Goal: Task Accomplishment & Management: Complete application form

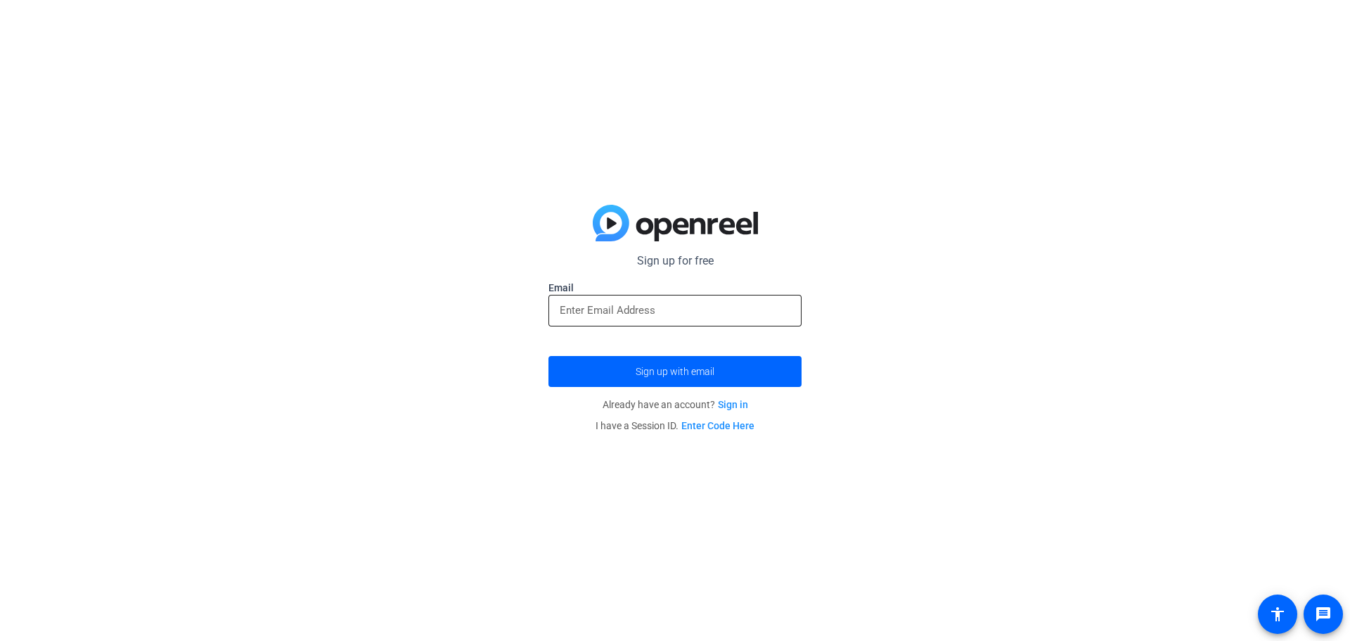
click at [667, 313] on input "email" at bounding box center [675, 310] width 231 height 17
type input "[EMAIL_ADDRESS][DOMAIN_NAME]"
click at [548, 356] on button "Sign up with email" at bounding box center [674, 371] width 253 height 31
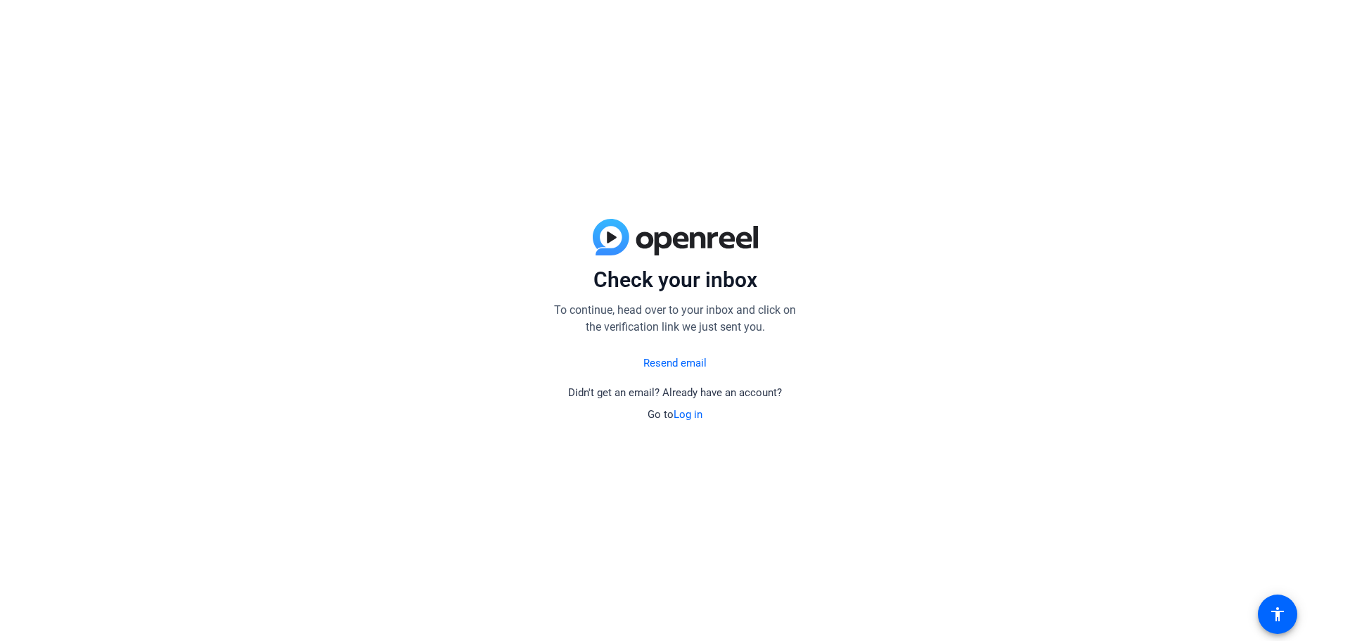
click at [665, 364] on link "Resend email" at bounding box center [674, 363] width 63 height 16
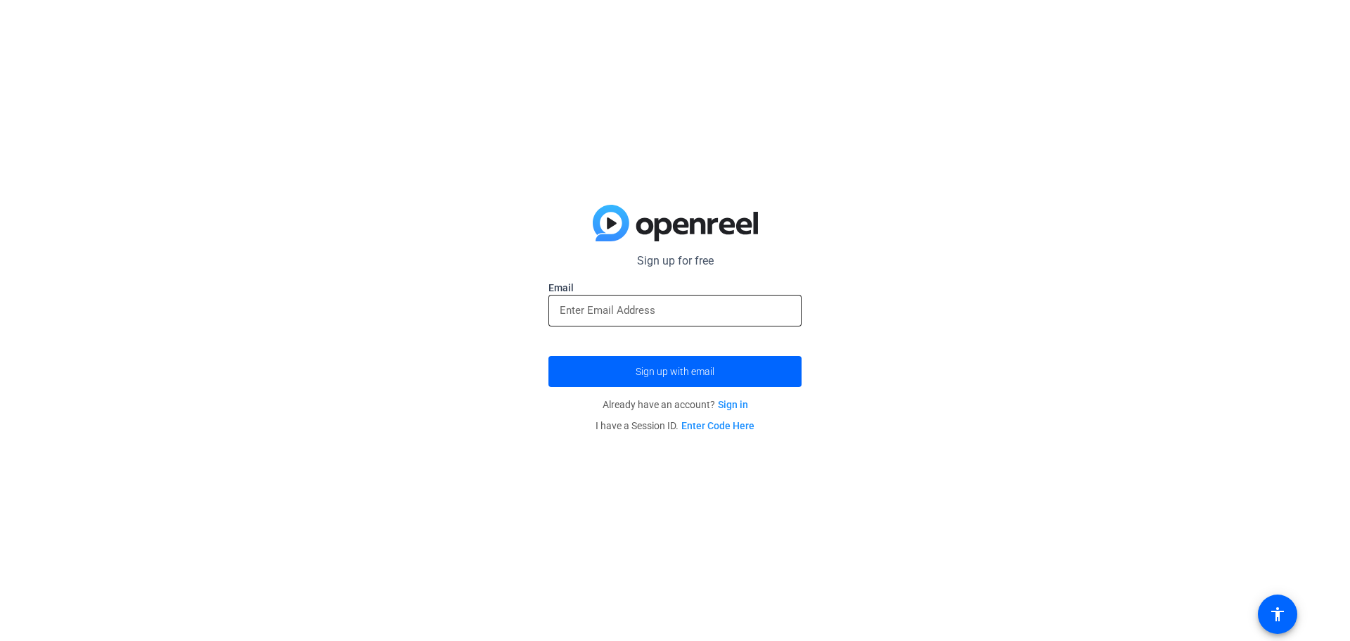
click at [629, 314] on input "email" at bounding box center [675, 310] width 231 height 17
type input "[EMAIL_ADDRESS][DOMAIN_NAME]"
click at [629, 363] on span "submit" at bounding box center [674, 371] width 253 height 34
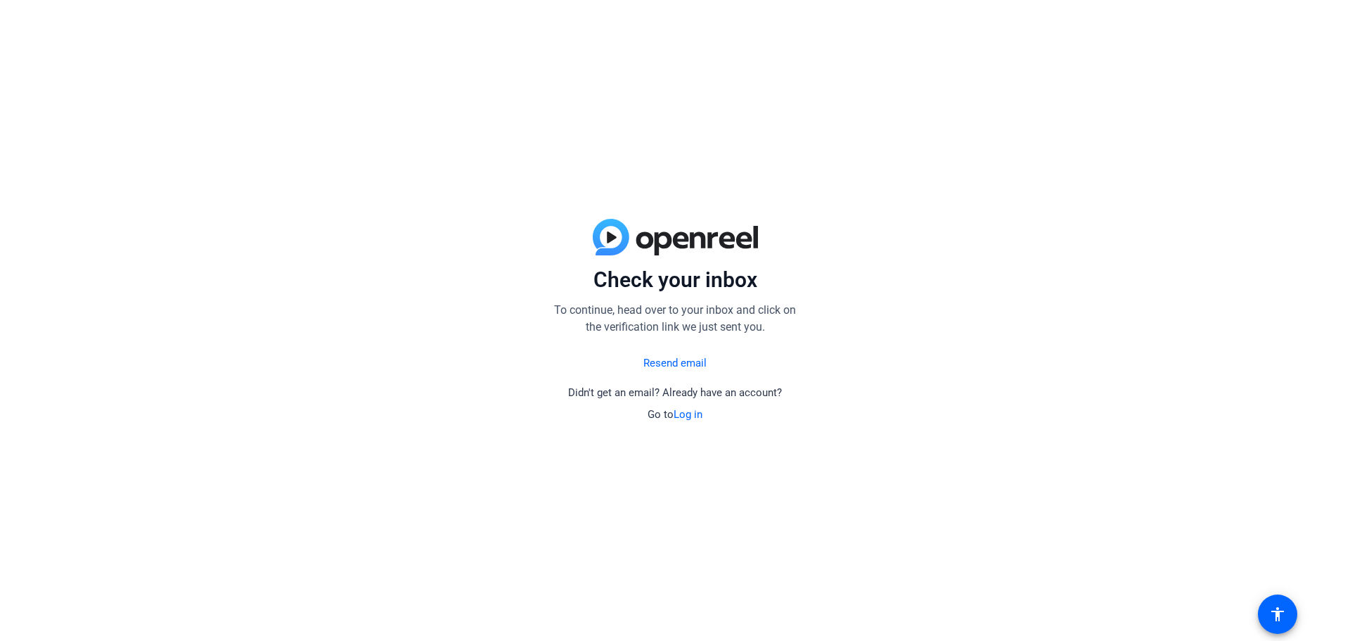
click at [681, 366] on link "Resend email" at bounding box center [674, 363] width 63 height 16
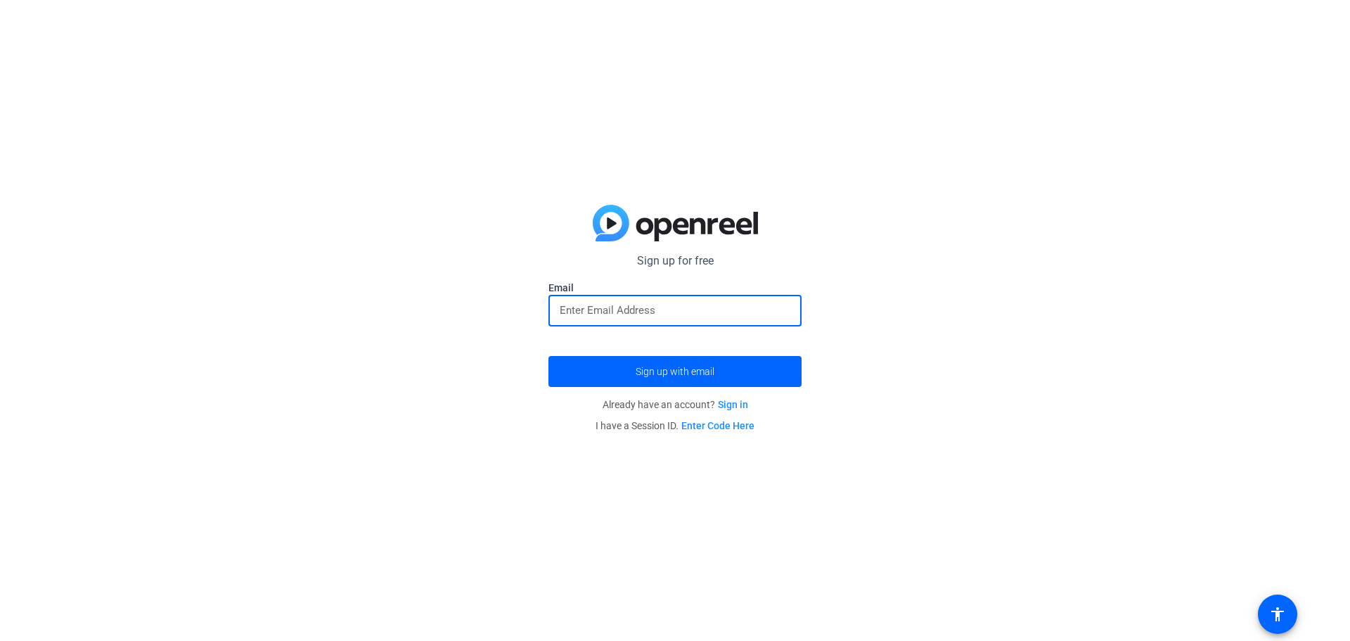
click at [631, 304] on input "email" at bounding box center [675, 310] width 231 height 17
click at [650, 307] on input "[EMAIL_ADDRESS][DOMAIN_NAME]" at bounding box center [675, 310] width 231 height 17
type input "[EMAIL_ADDRESS][DOMAIN_NAME]"
click at [548, 356] on button "Sign up with email" at bounding box center [674, 371] width 253 height 31
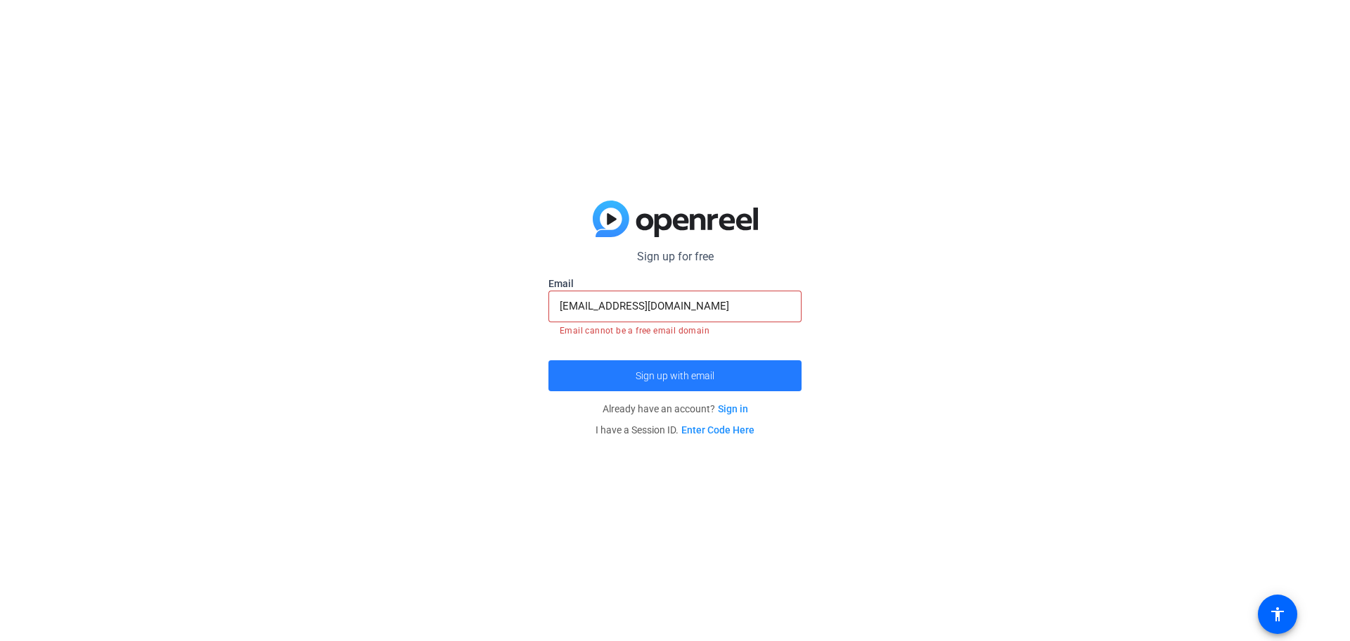
click at [701, 366] on span "submit" at bounding box center [674, 376] width 253 height 34
drag, startPoint x: 701, startPoint y: 366, endPoint x: 737, endPoint y: 407, distance: 54.3
click at [737, 407] on openreel-guest-magiclink-form "Sign up for free Email [EMAIL_ADDRESS][DOMAIN_NAME] Email cannot be a free emai…" at bounding box center [674, 344] width 253 height 192
click at [728, 406] on link "Sign in" at bounding box center [733, 408] width 30 height 11
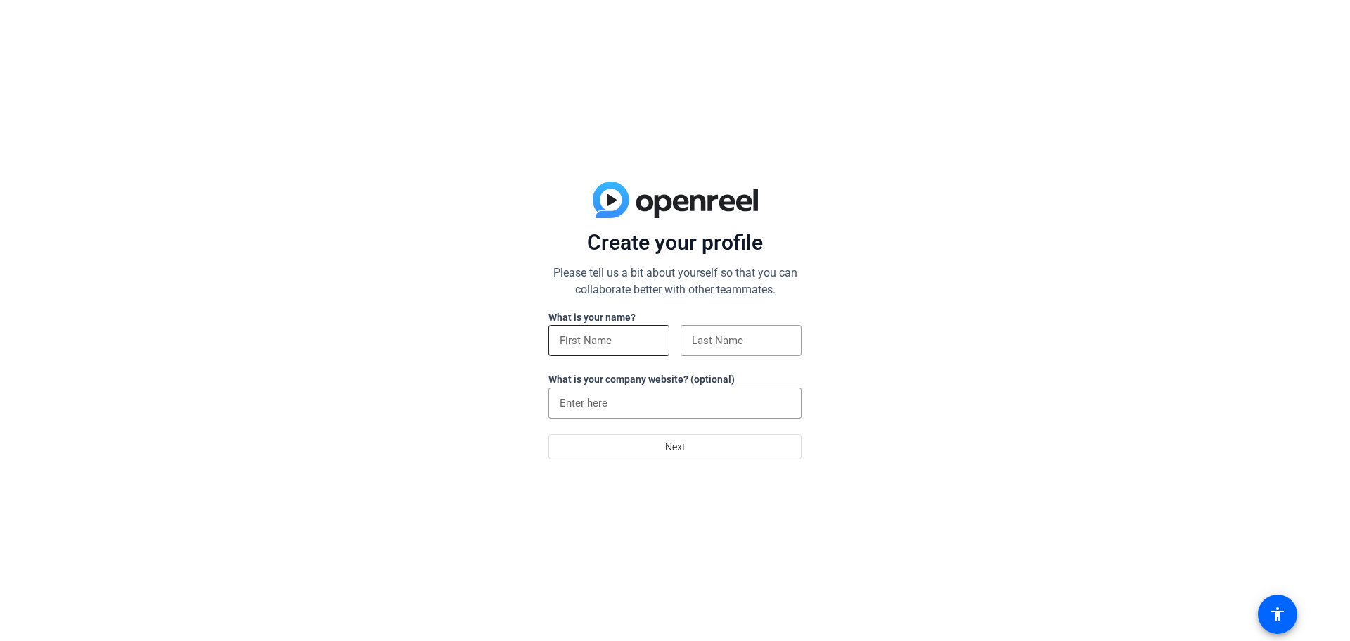
click at [606, 342] on input at bounding box center [609, 340] width 98 height 17
type input "[PERSON_NAME]"
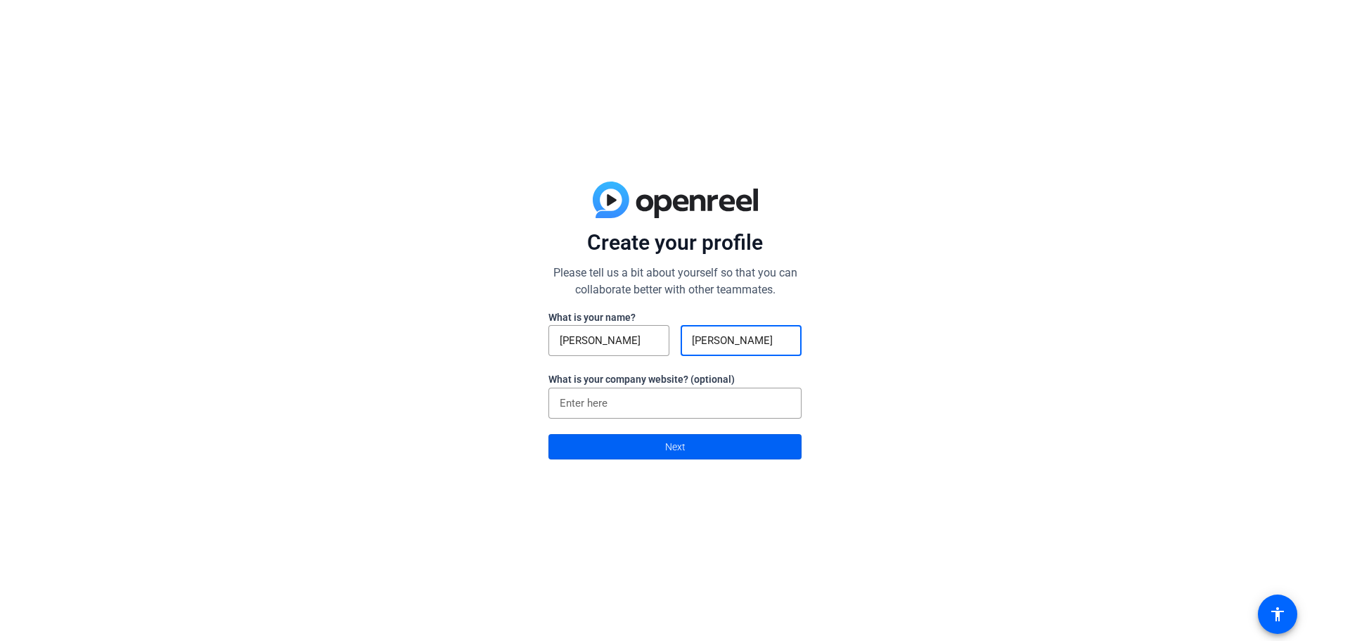
type input "[PERSON_NAME]"
click at [626, 453] on span at bounding box center [675, 447] width 252 height 34
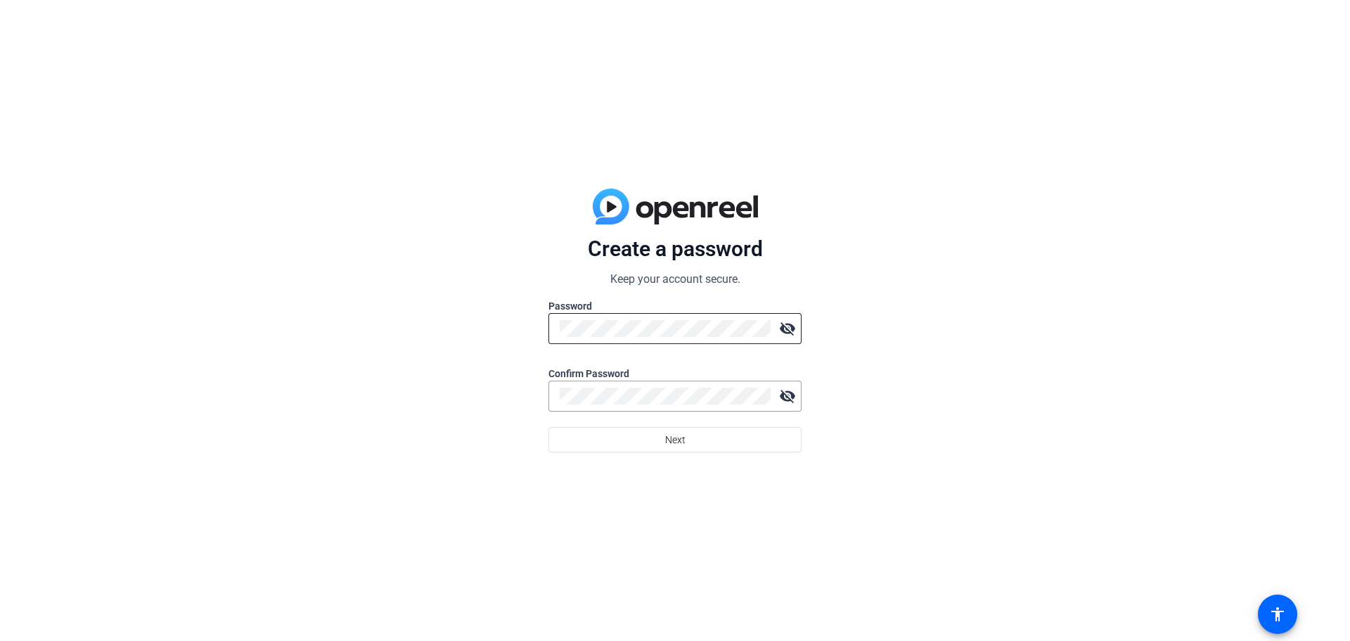
click at [645, 337] on div at bounding box center [665, 328] width 211 height 31
click button "Next" at bounding box center [674, 439] width 253 height 25
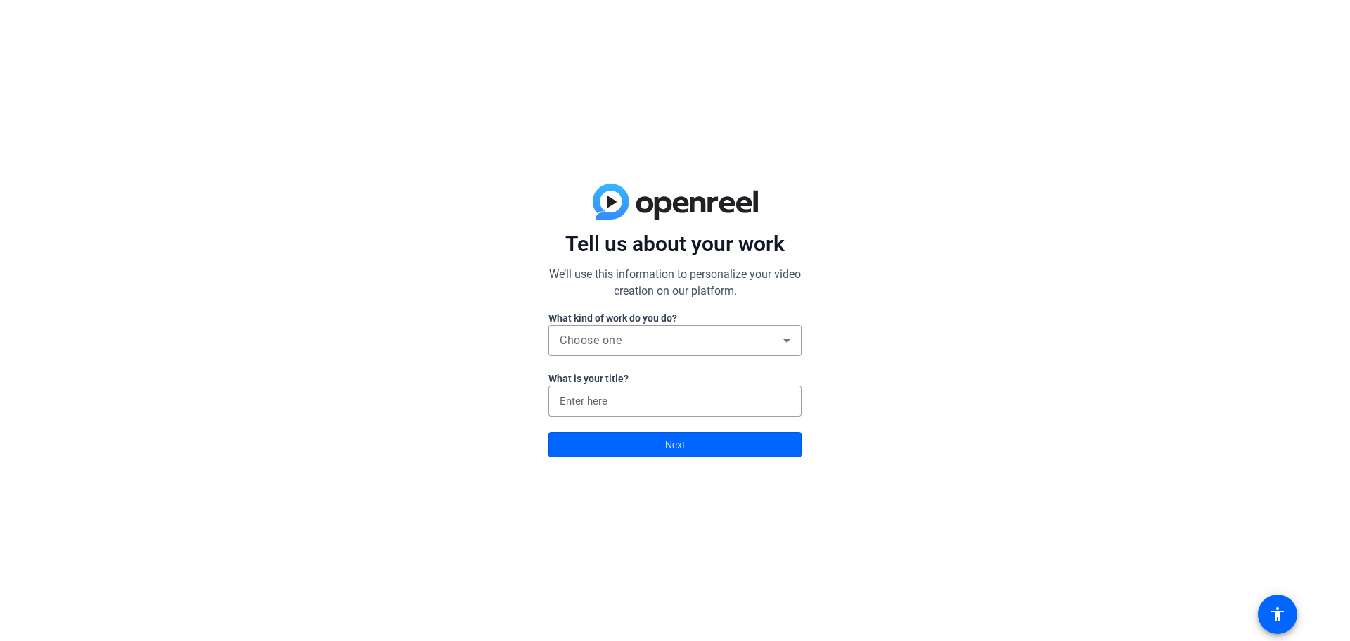
click at [707, 357] on div at bounding box center [674, 363] width 253 height 15
click at [715, 343] on div "Choose one" at bounding box center [672, 340] width 224 height 17
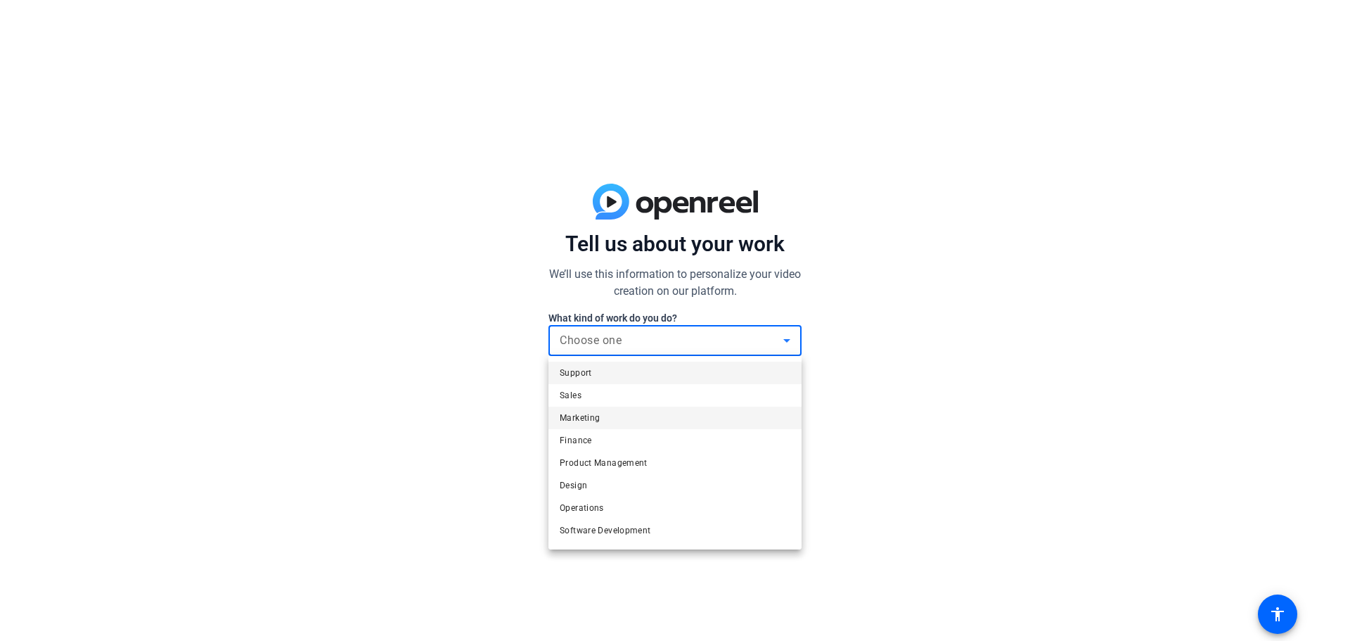
scroll to position [43, 0]
click at [671, 484] on mat-option "Software Development" at bounding box center [674, 487] width 253 height 22
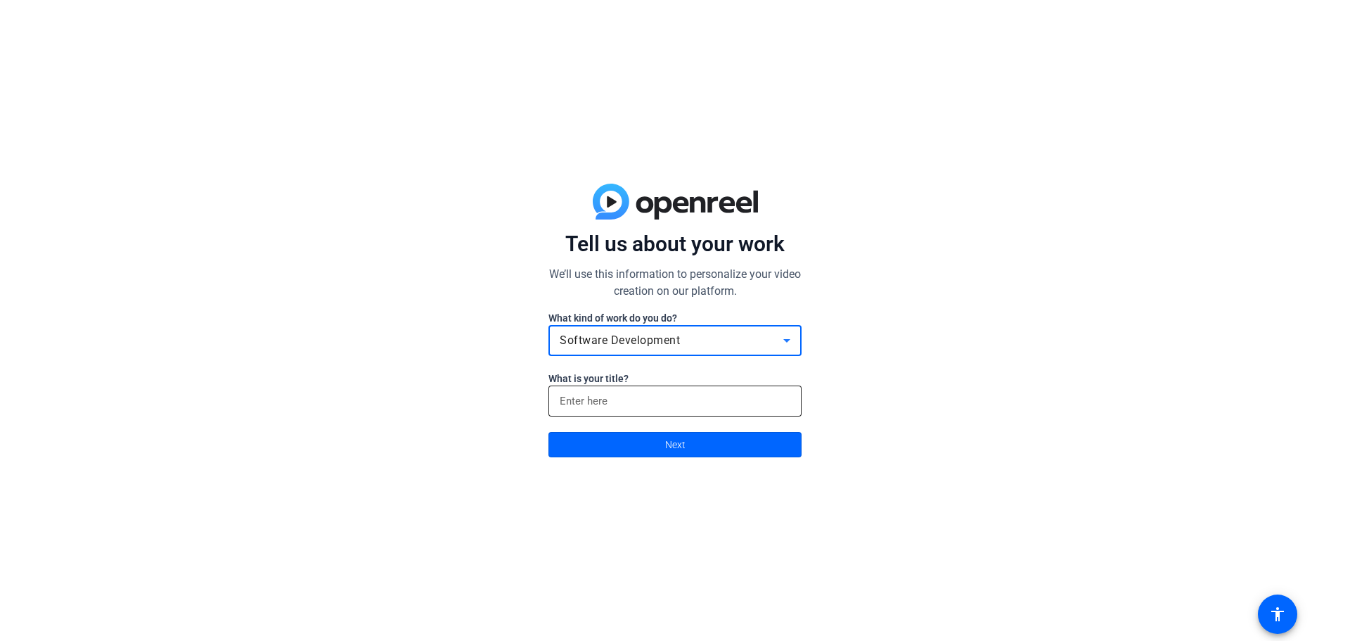
click at [695, 400] on input at bounding box center [675, 400] width 231 height 17
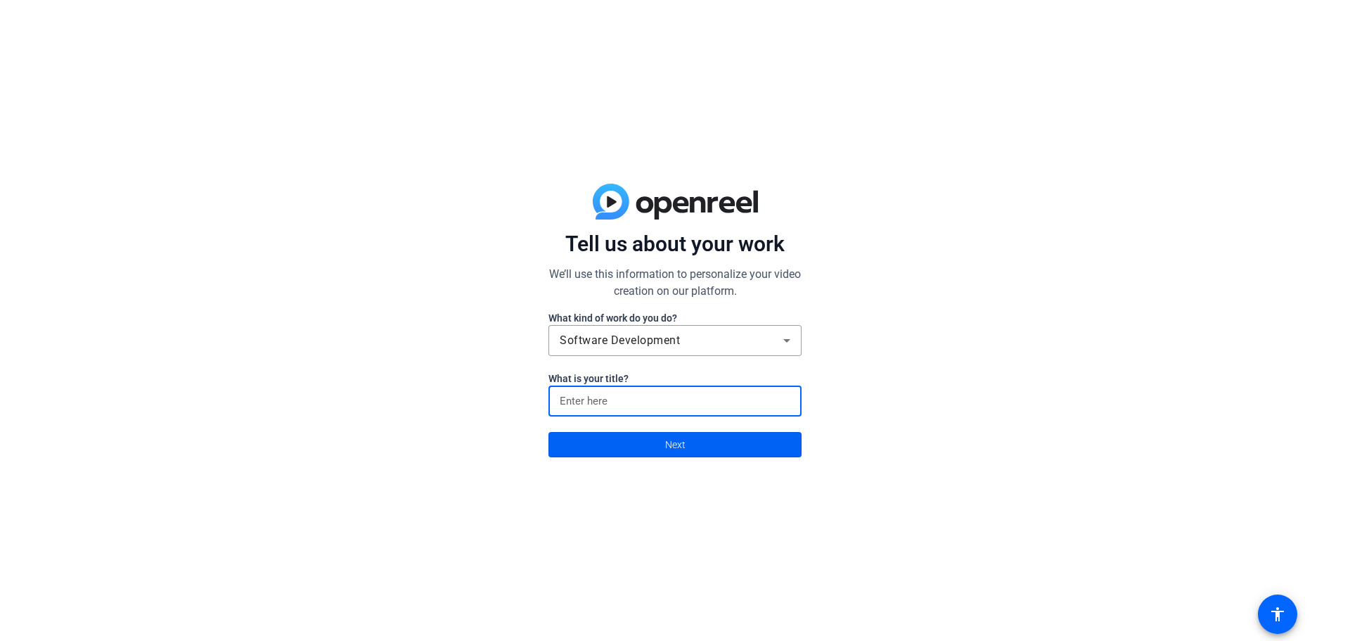
click at [680, 446] on span "Next" at bounding box center [675, 444] width 20 height 27
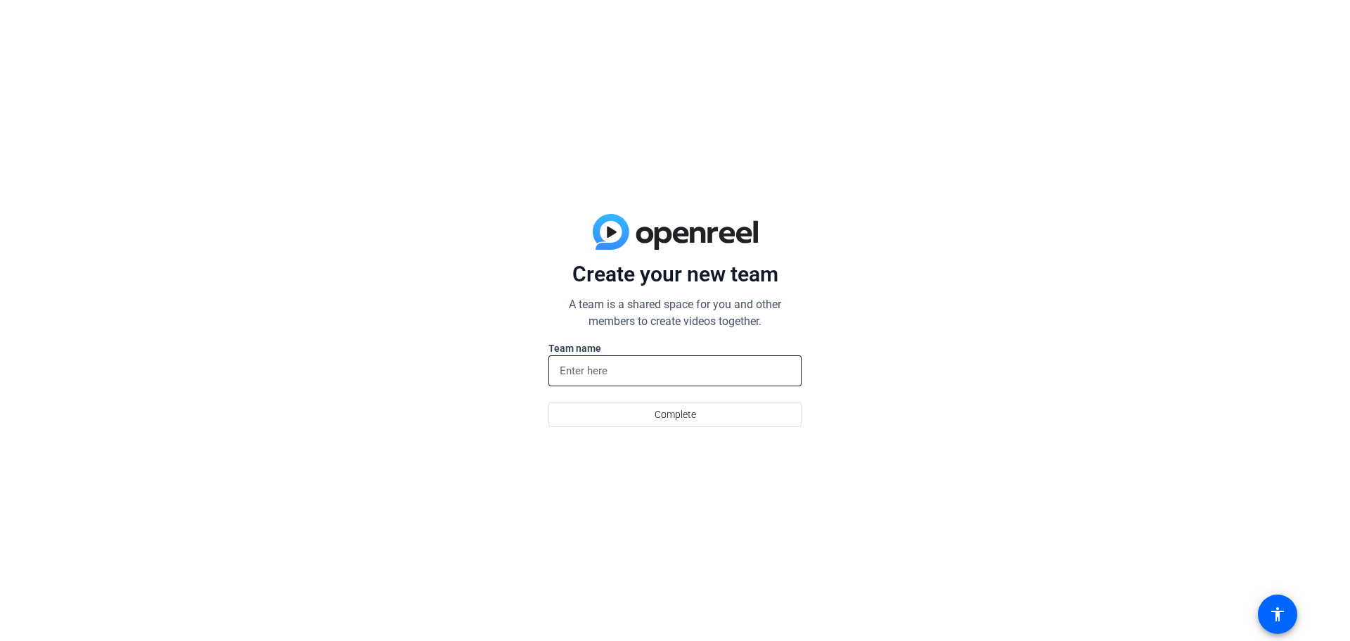
click at [678, 378] on input at bounding box center [675, 370] width 231 height 17
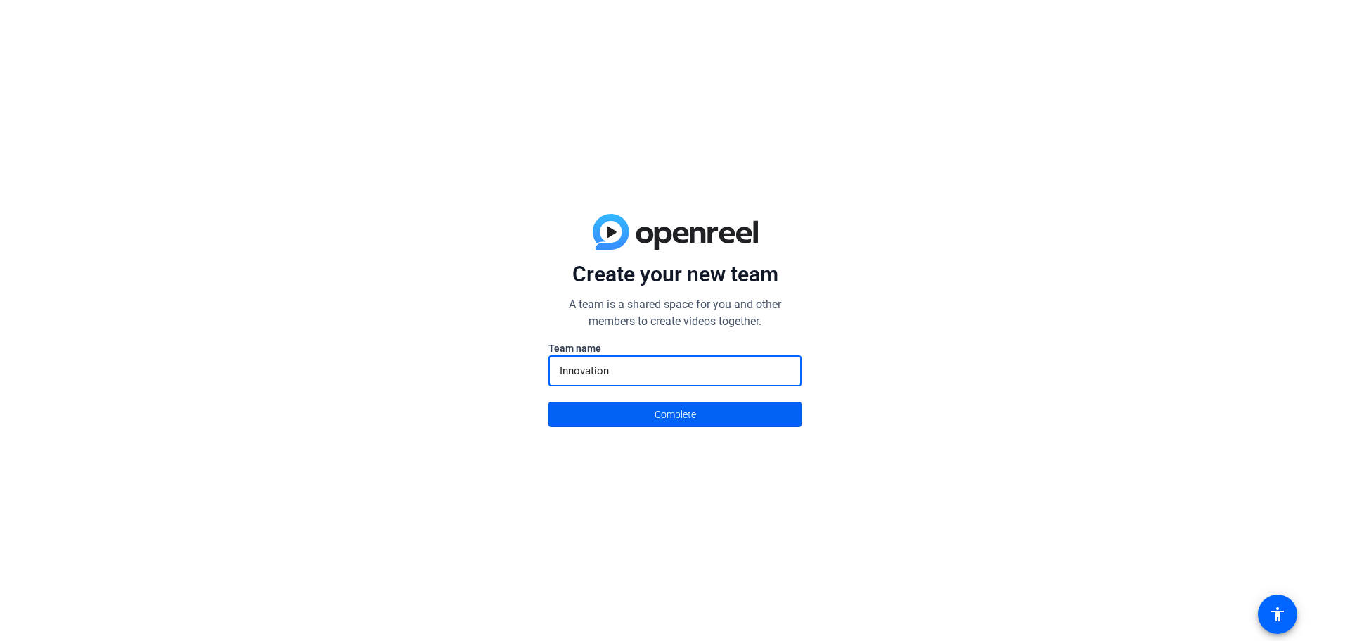
type input "Innovation"
click at [668, 416] on span "Complete" at bounding box center [675, 414] width 41 height 27
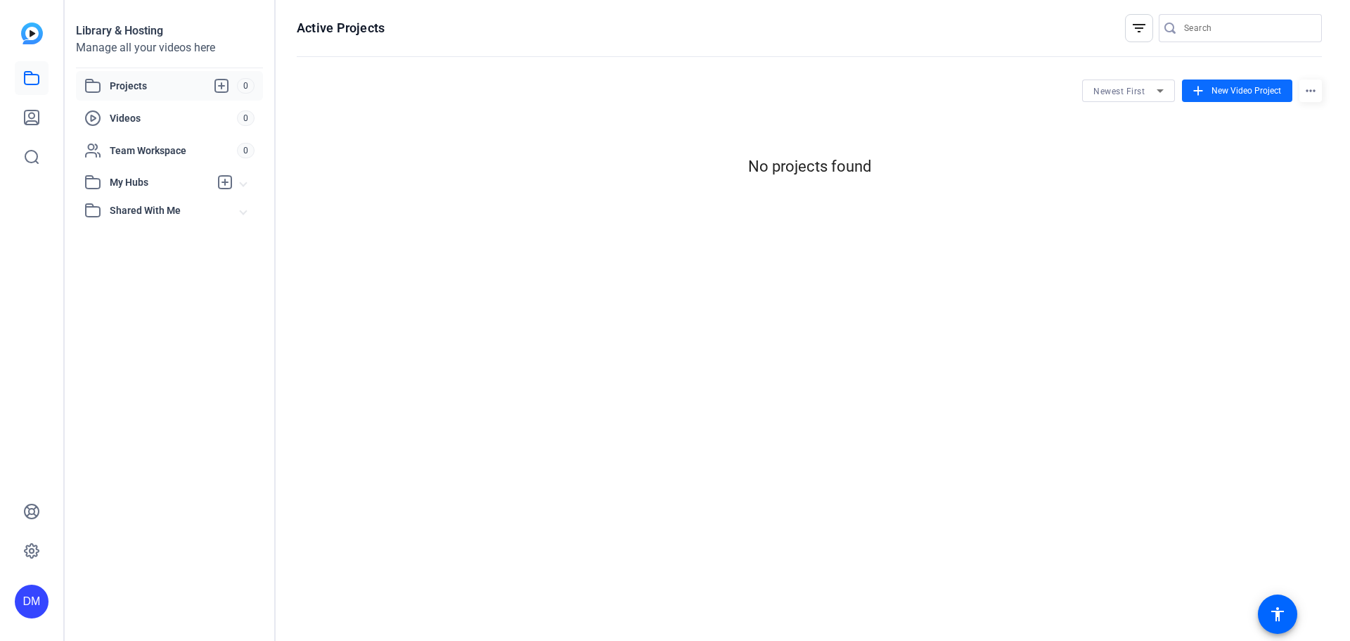
click at [1202, 87] on mat-icon "add" at bounding box center [1197, 90] width 15 height 15
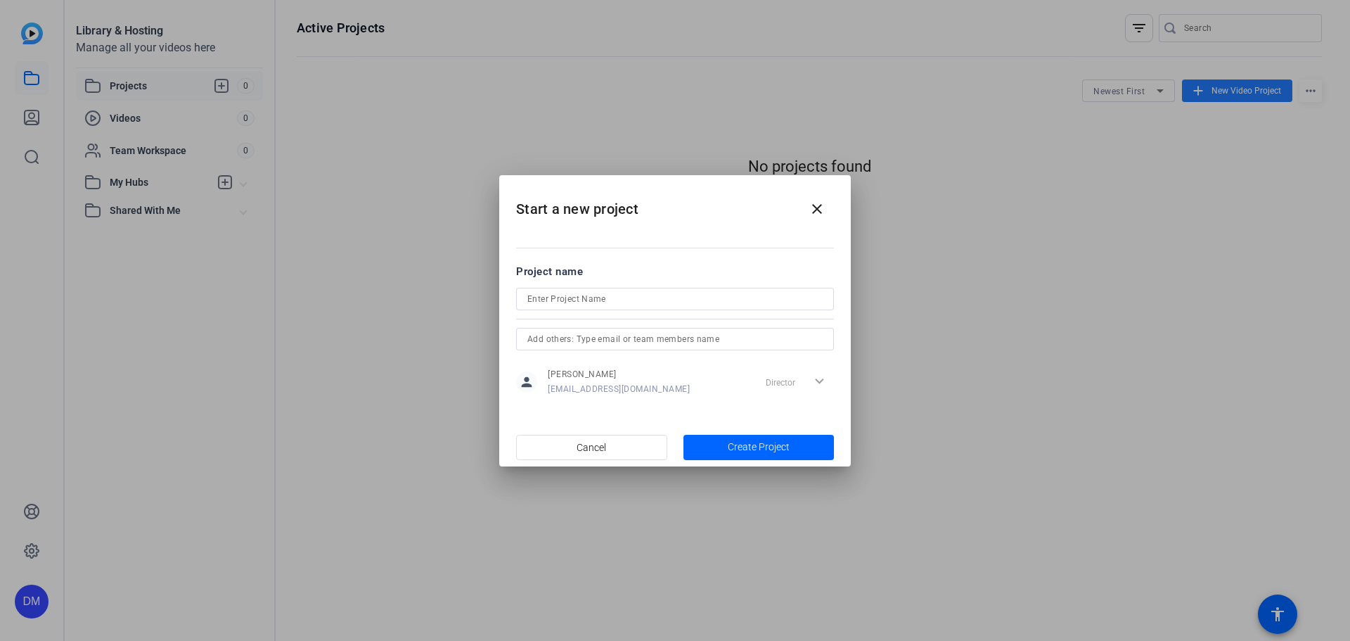
scroll to position [0, 0]
click at [713, 441] on span "button" at bounding box center [758, 447] width 151 height 34
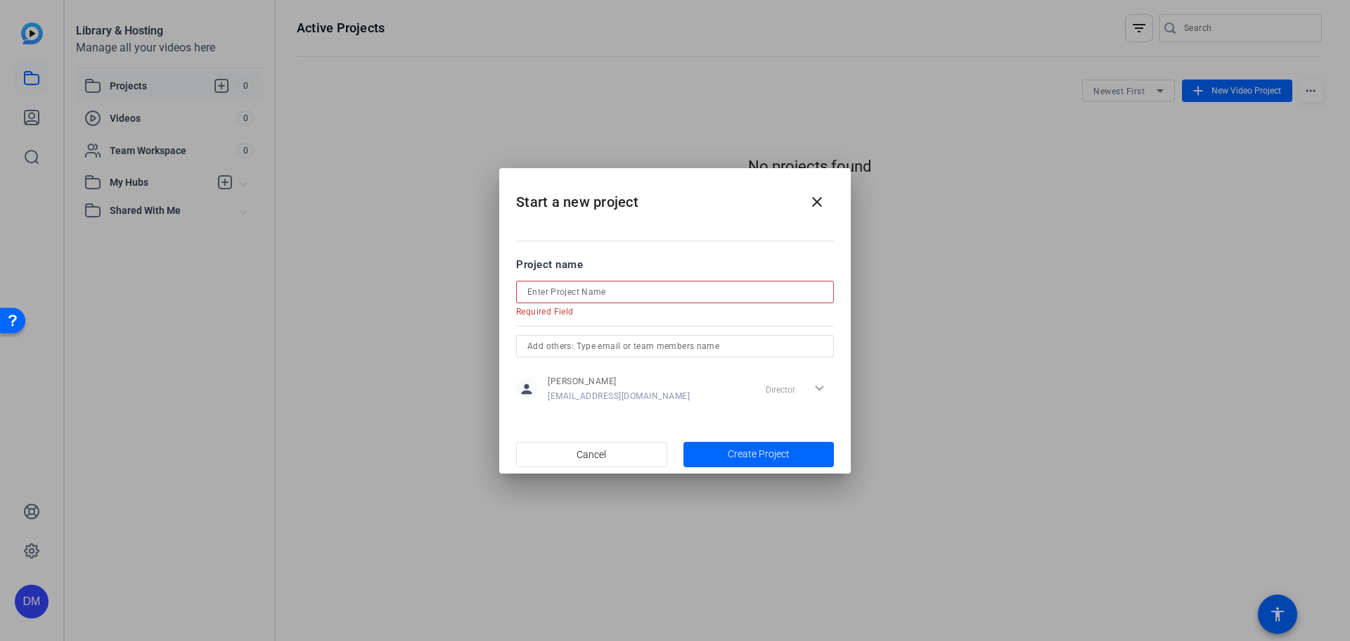
click at [686, 294] on input at bounding box center [674, 291] width 295 height 17
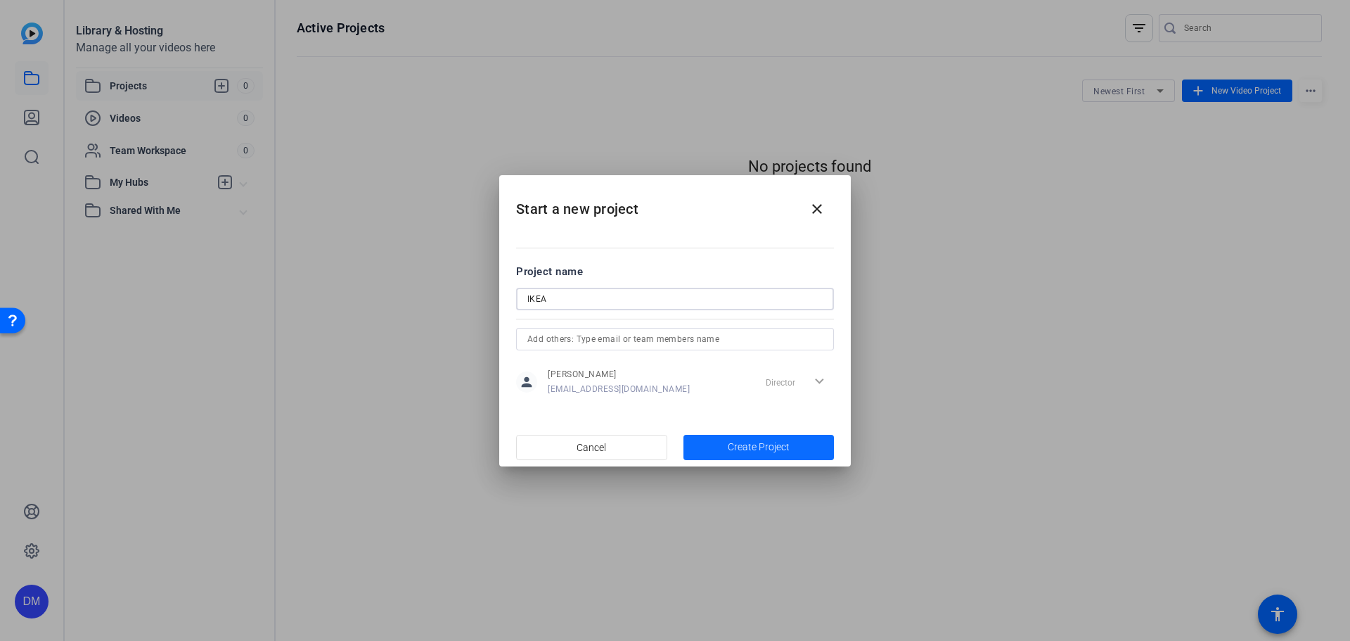
type input "IKEA"
click at [713, 435] on span "button" at bounding box center [758, 447] width 151 height 34
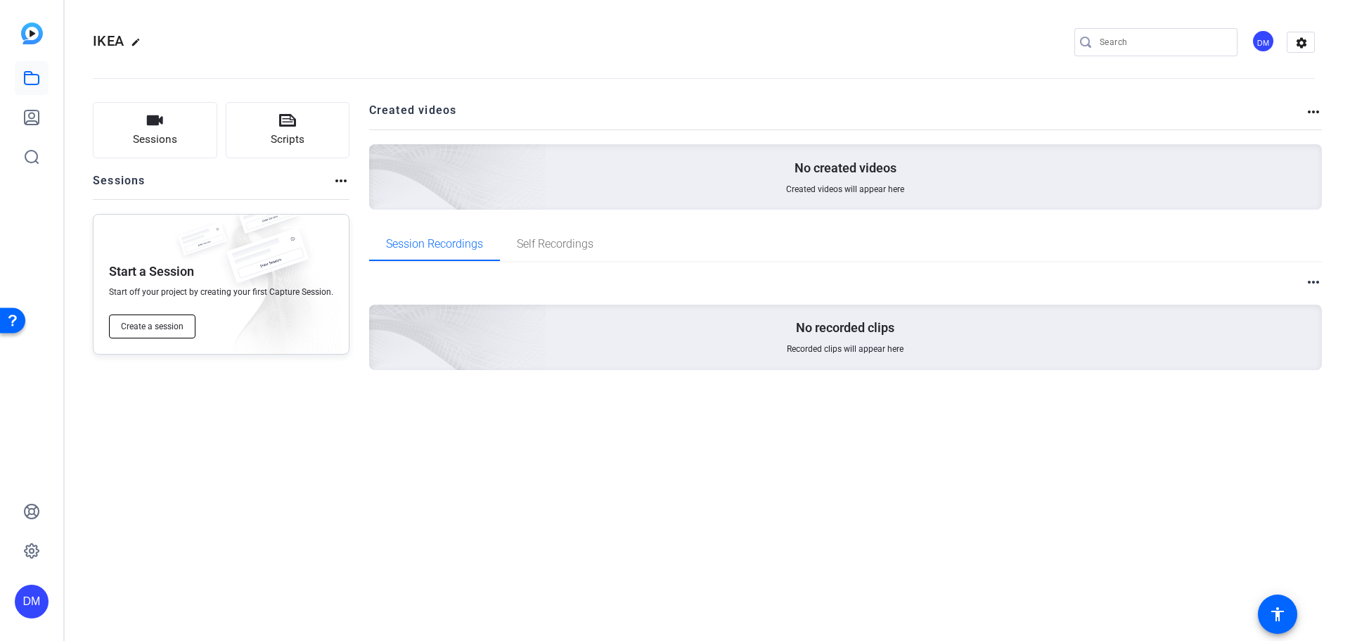
click at [165, 333] on button "Create a session" at bounding box center [152, 326] width 86 height 24
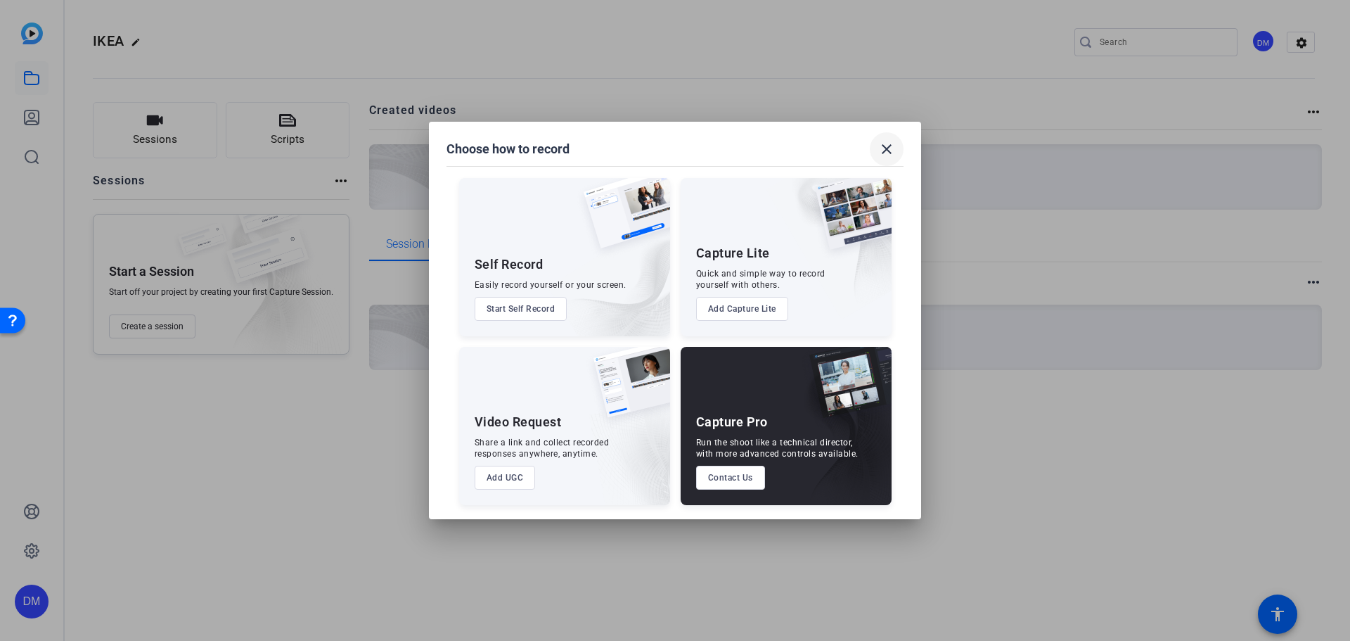
click at [892, 146] on mat-icon "close" at bounding box center [886, 149] width 17 height 17
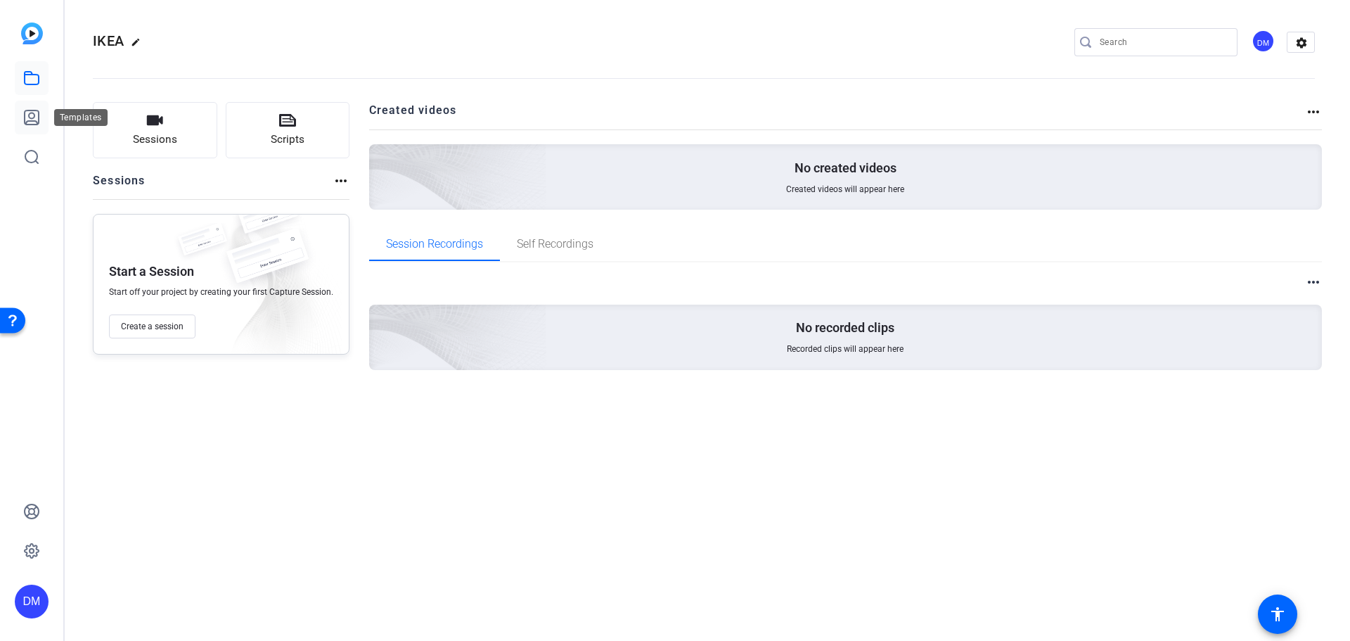
click at [31, 127] on link at bounding box center [32, 118] width 34 height 34
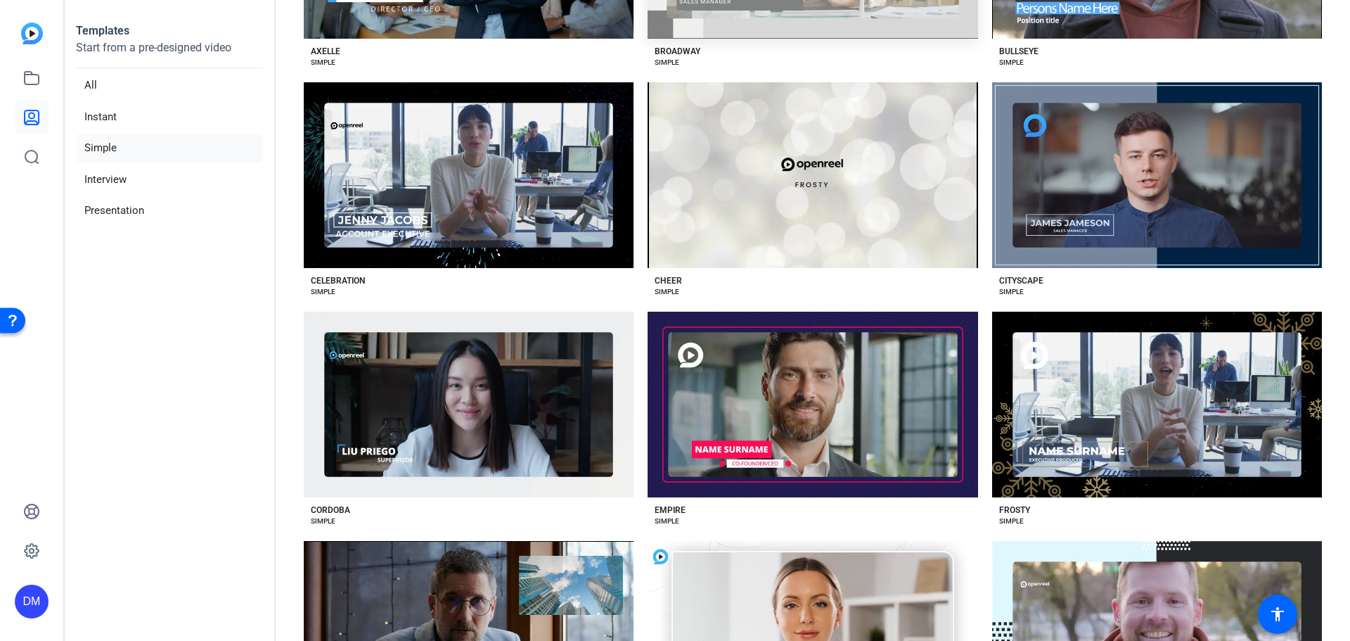
scroll to position [490, 0]
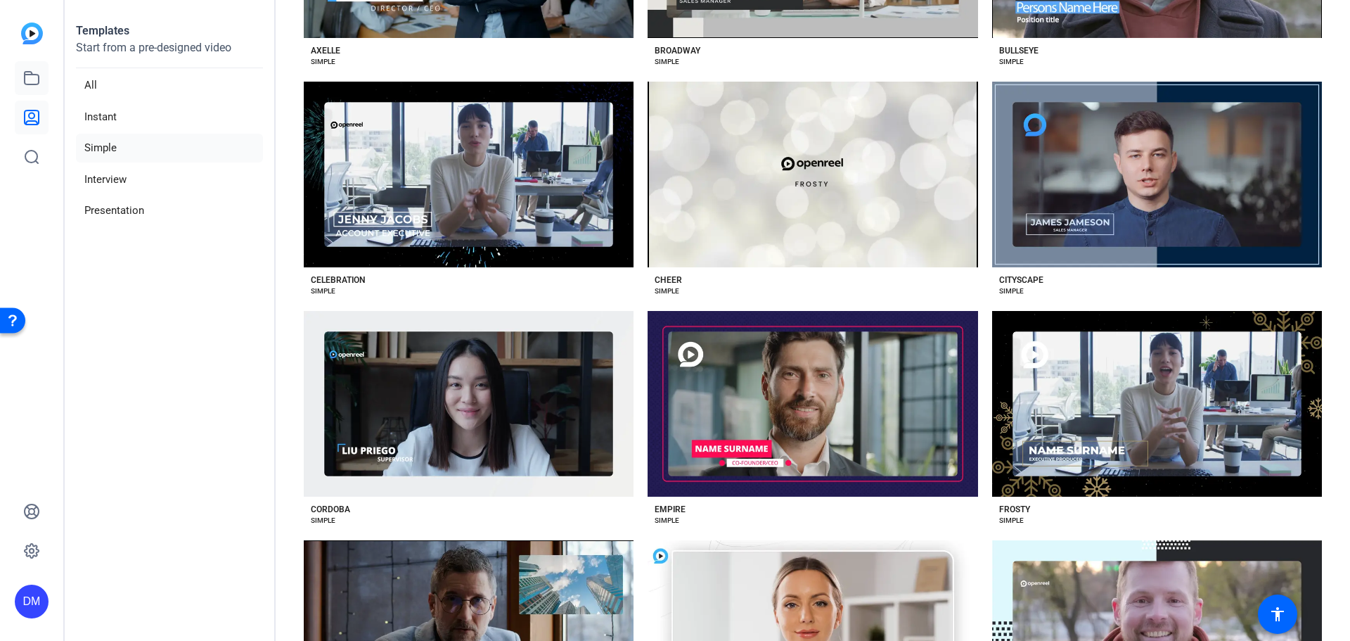
click at [34, 70] on icon at bounding box center [31, 78] width 17 height 17
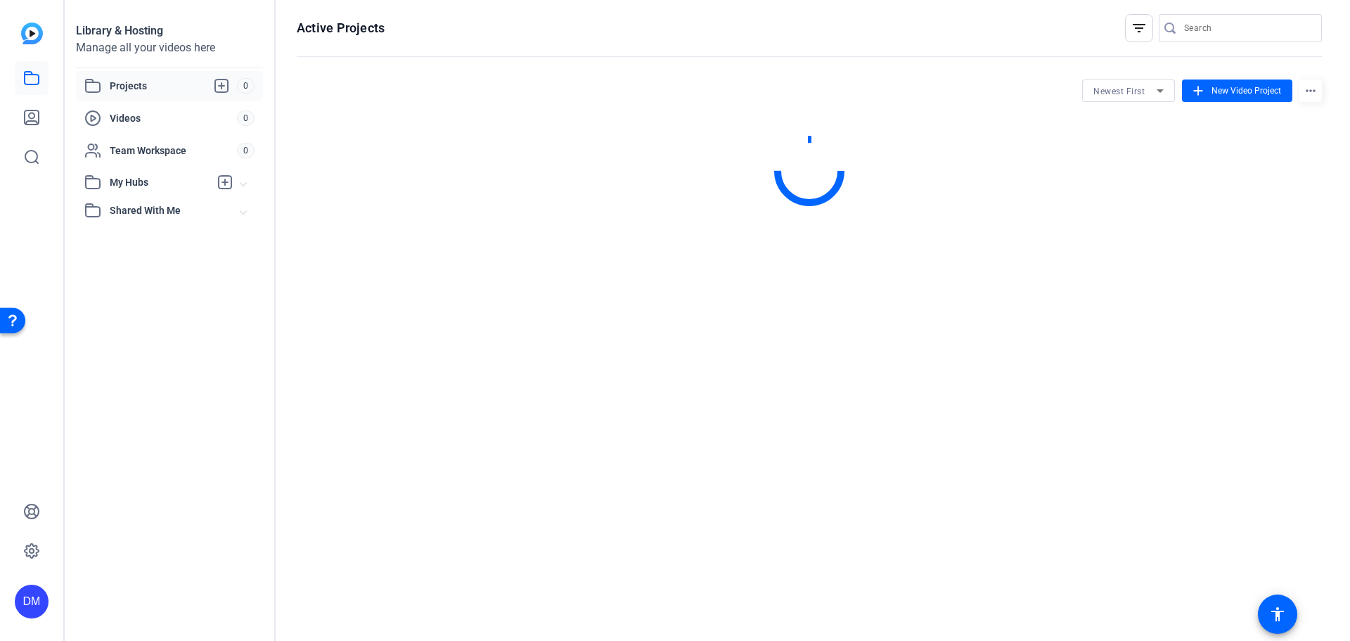
click at [16, 28] on div at bounding box center [32, 97] width 34 height 151
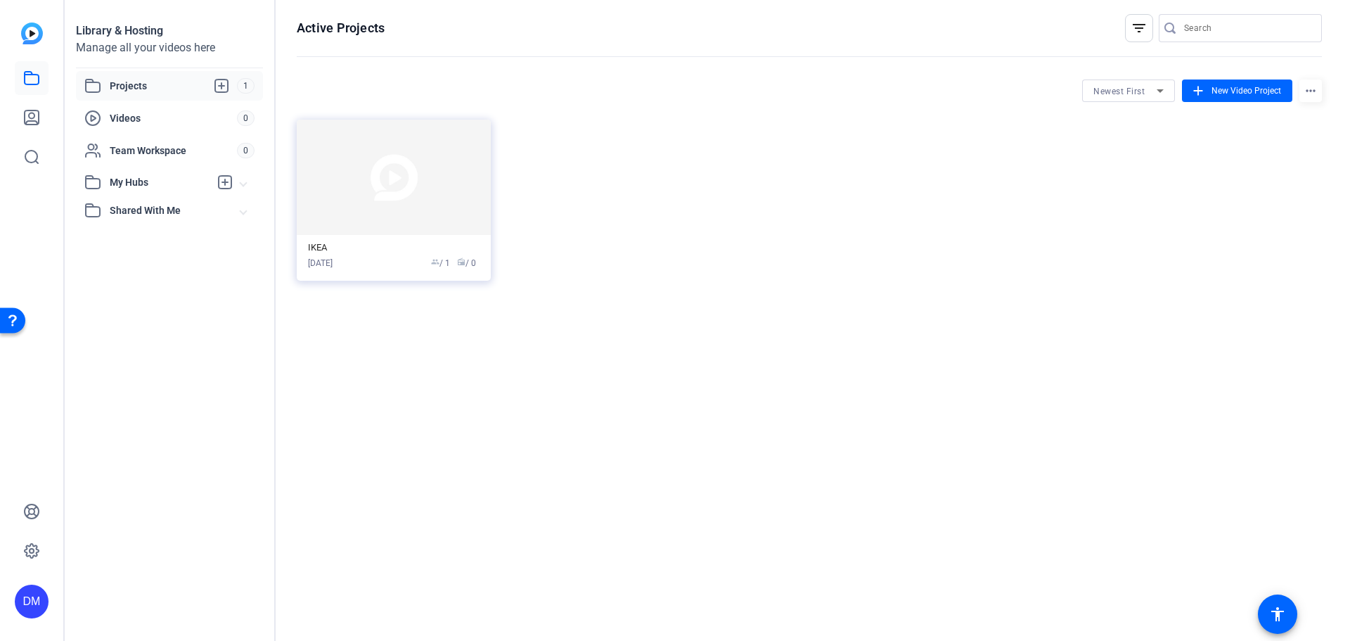
click at [27, 32] on img at bounding box center [32, 33] width 22 height 22
click at [32, 32] on img at bounding box center [32, 33] width 22 height 22
